Goal: Use online tool/utility: Utilize a website feature to perform a specific function

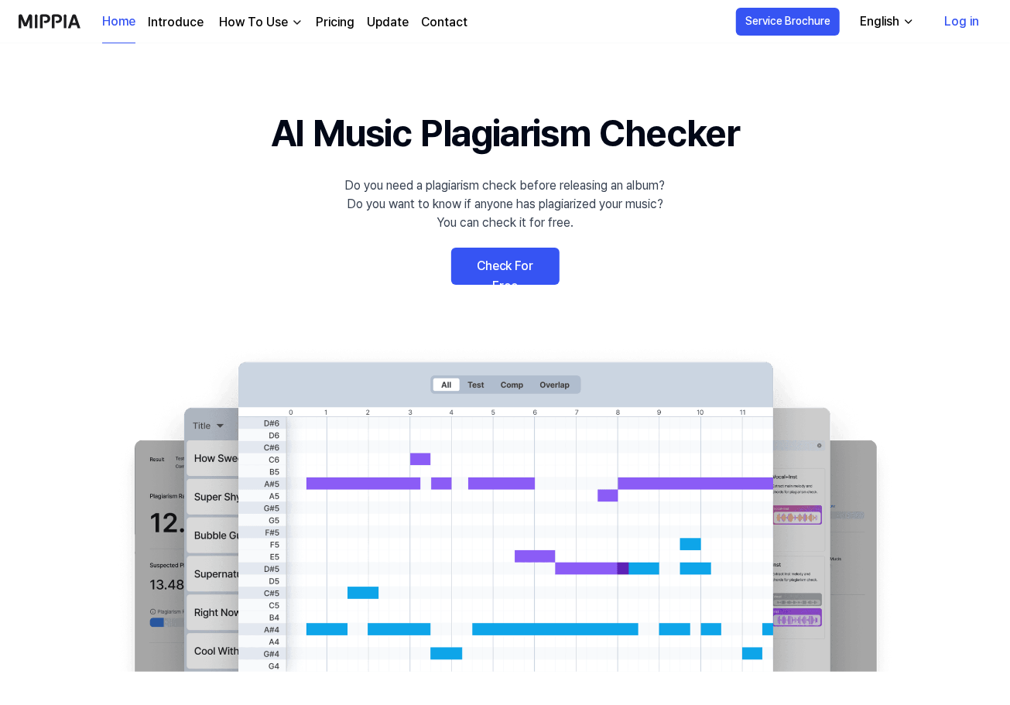
click at [502, 278] on link "Check For Free" at bounding box center [505, 266] width 108 height 37
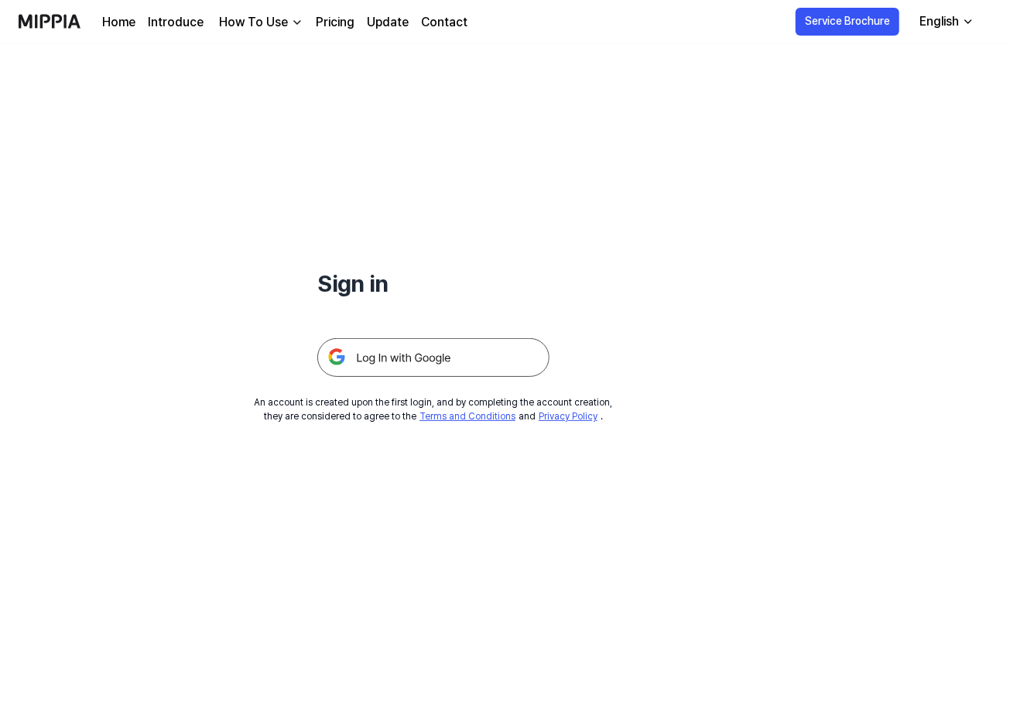
click at [350, 359] on img at bounding box center [433, 357] width 232 height 39
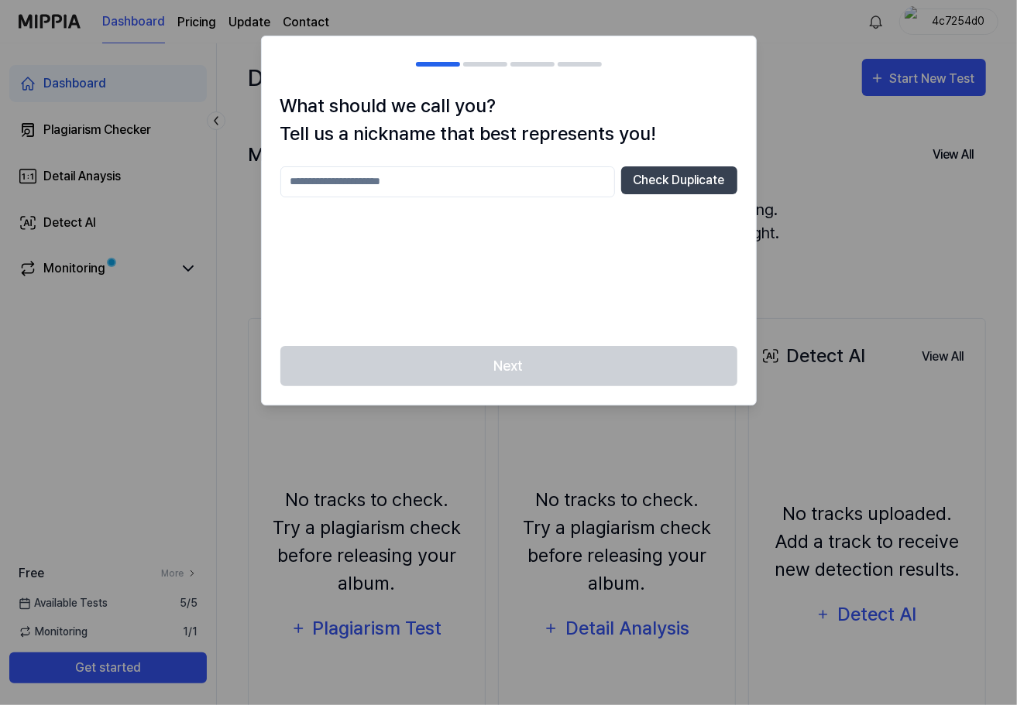
click at [517, 238] on div "Check Duplicate" at bounding box center [508, 246] width 457 height 161
click at [212, 358] on div at bounding box center [508, 352] width 1017 height 705
